Goal: Information Seeking & Learning: Stay updated

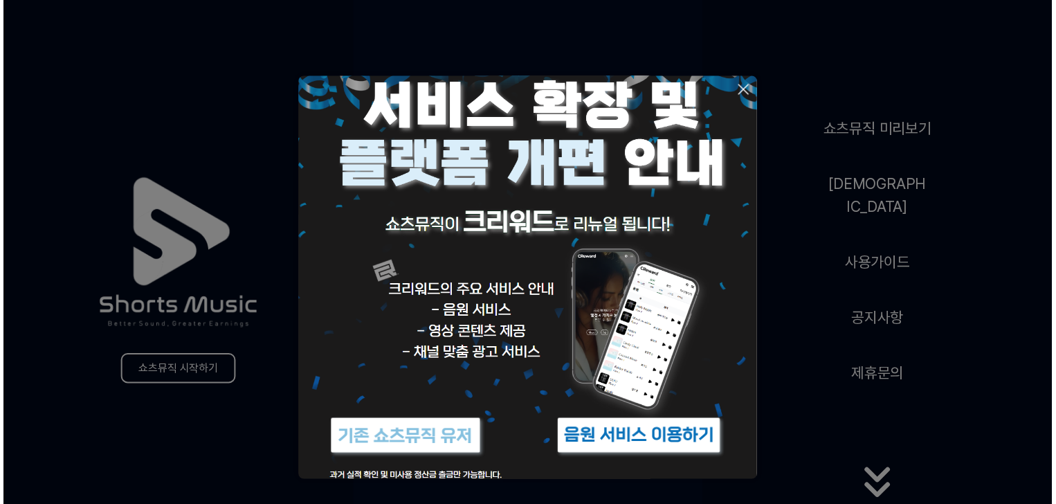
scroll to position [56, 0]
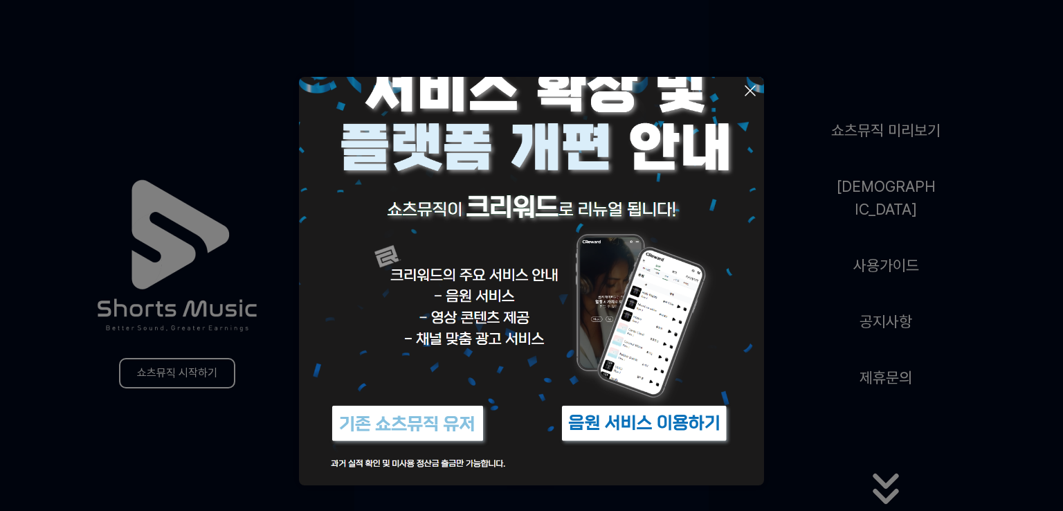
click at [743, 91] on icon at bounding box center [750, 90] width 17 height 17
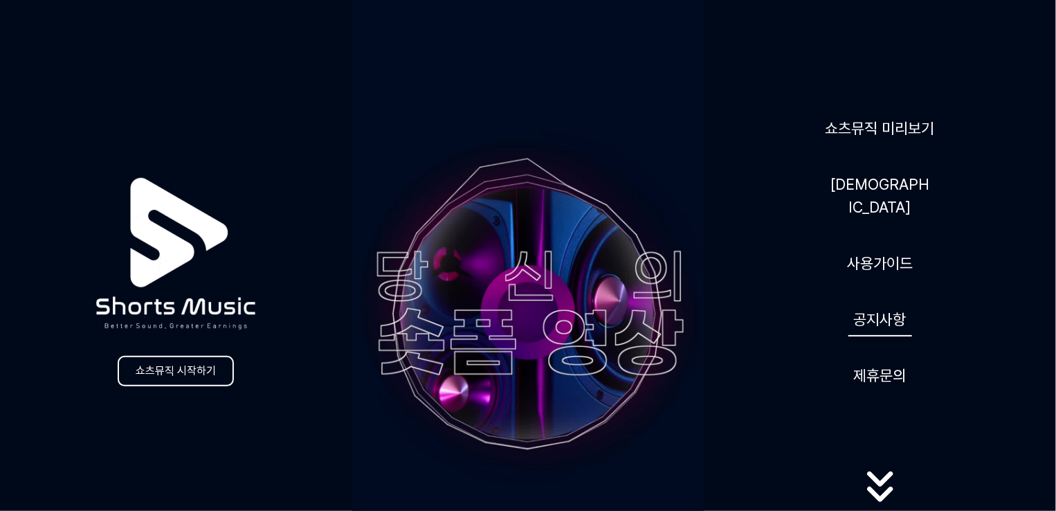
click at [885, 311] on link "공지사항" at bounding box center [881, 319] width 64 height 34
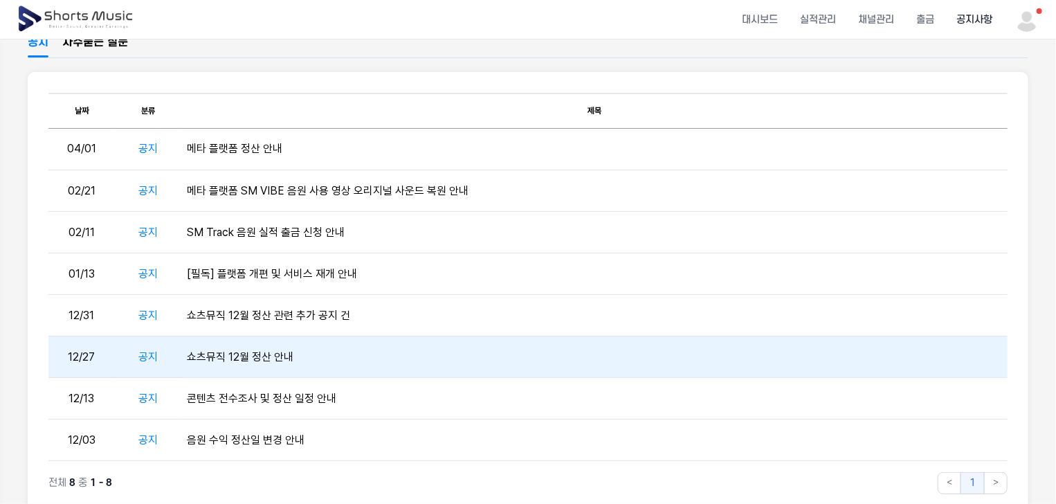
scroll to position [232, 0]
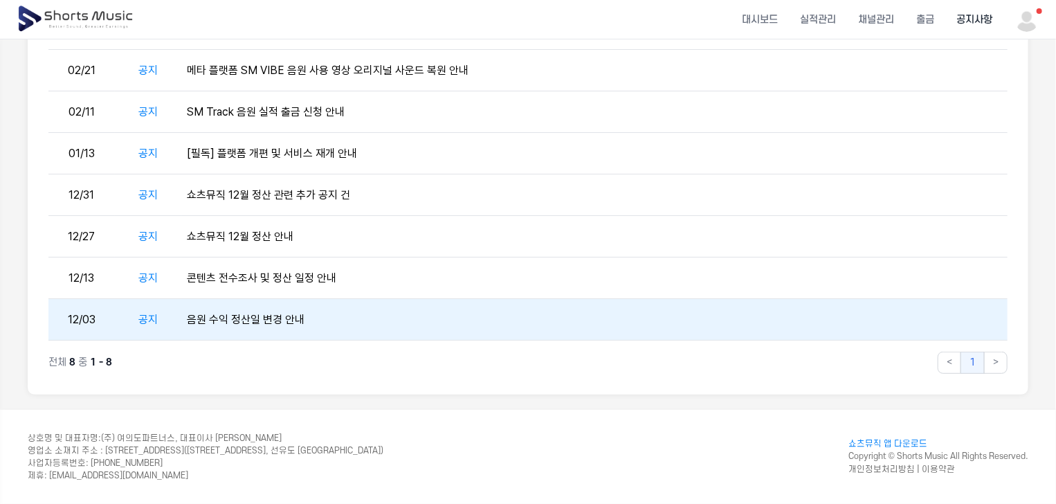
click at [232, 322] on td "음원 수익 정산일 변경 안내" at bounding box center [594, 320] width 826 height 42
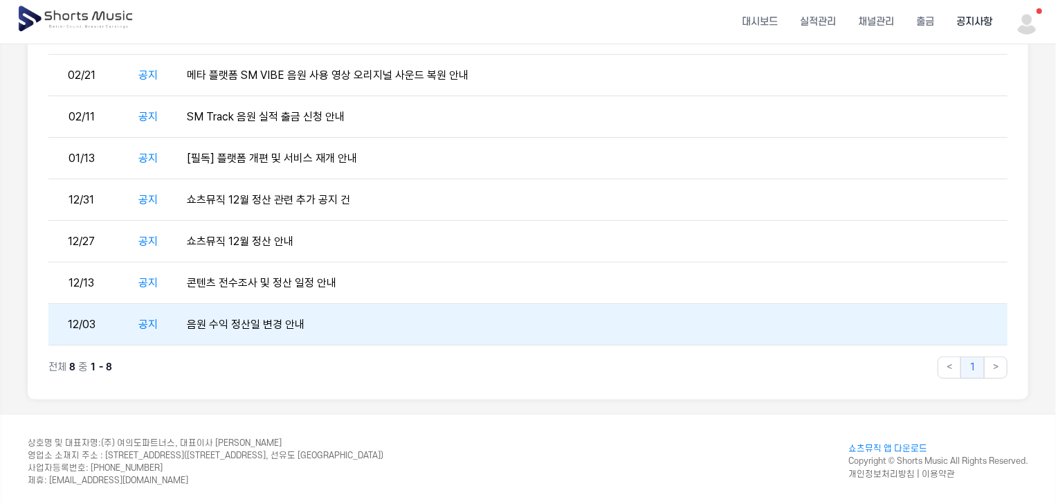
scroll to position [235, 0]
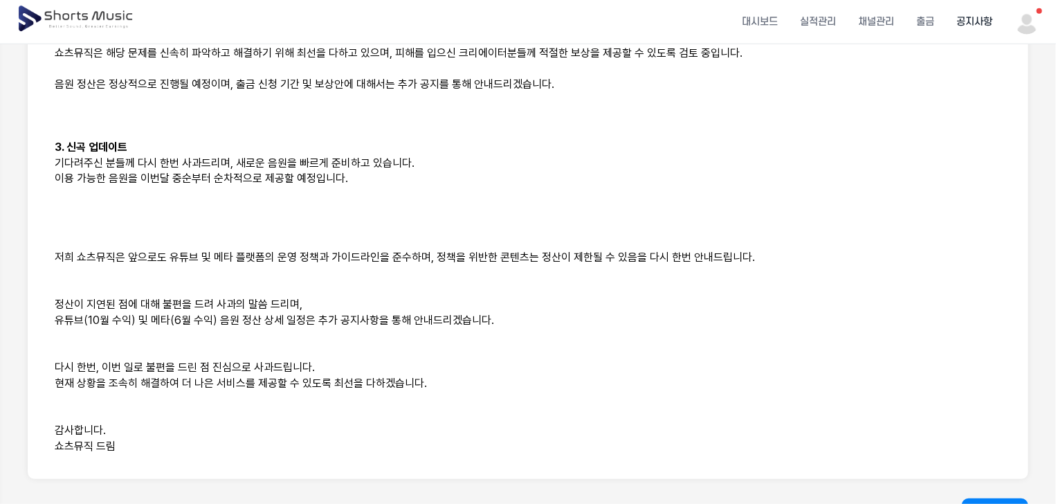
scroll to position [780, 0]
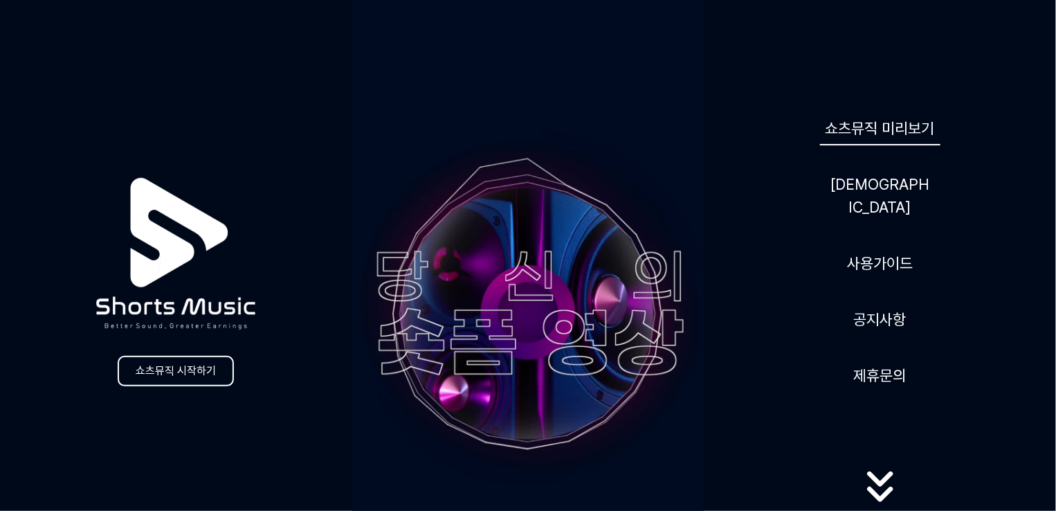
click at [883, 141] on link "쇼츠뮤직 미리보기" at bounding box center [880, 128] width 120 height 34
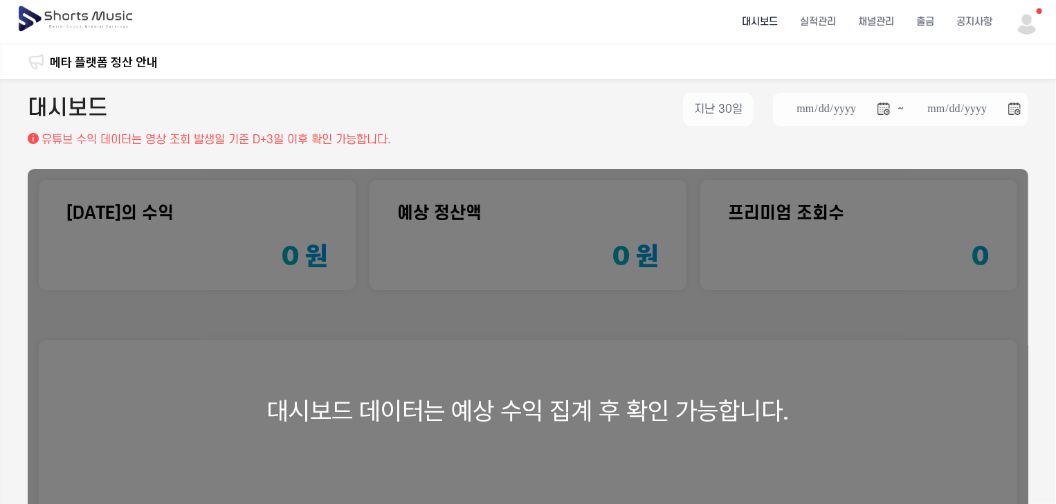
scroll to position [341, 0]
